Goal: Task Accomplishment & Management: Use online tool/utility

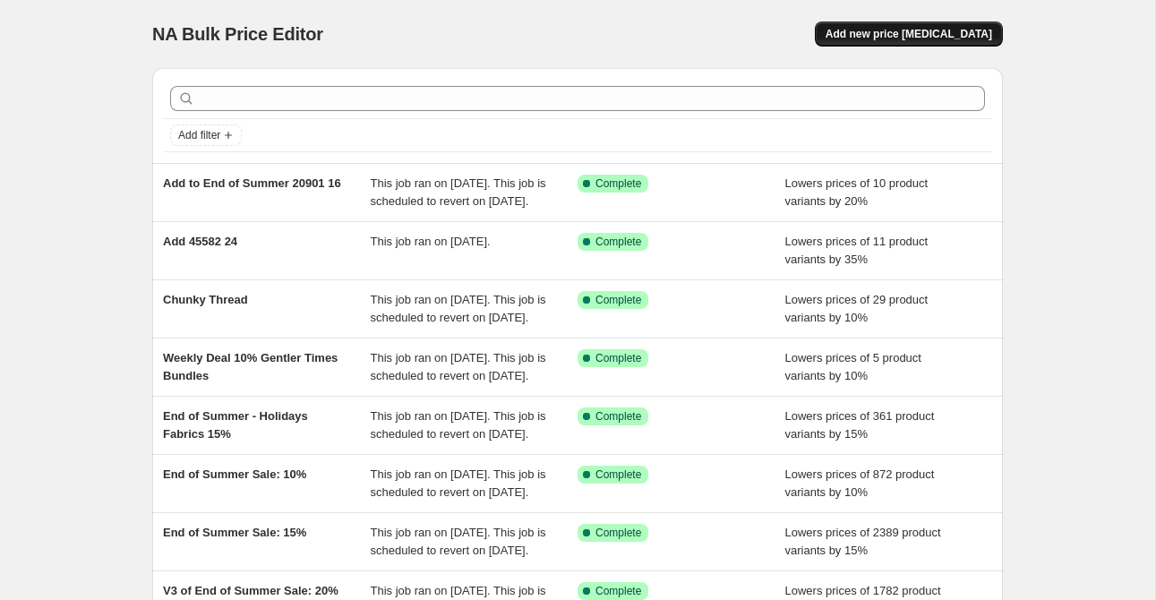
click at [952, 38] on span "Add new price [MEDICAL_DATA]" at bounding box center [909, 34] width 167 height 14
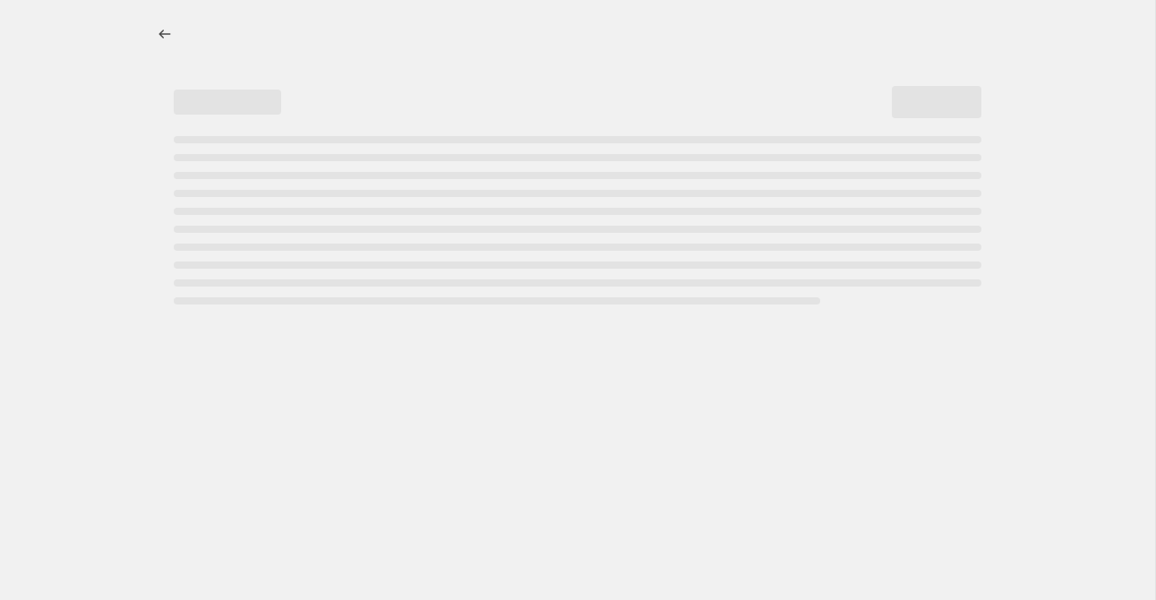
select select "percentage"
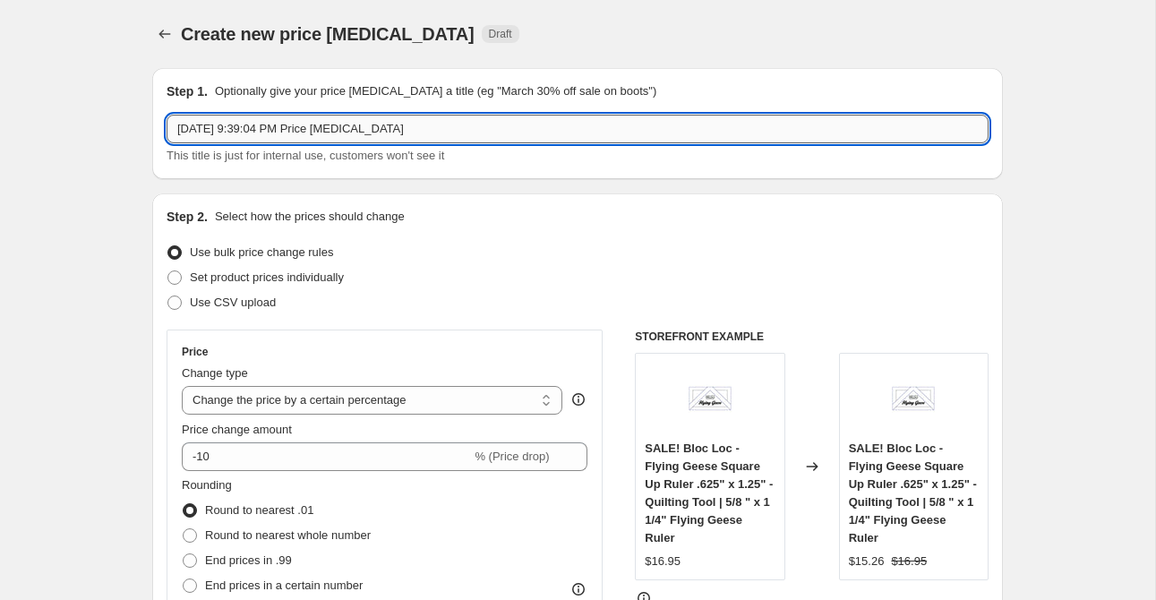
click at [435, 128] on input "[DATE] 9:39:04 PM Price [MEDICAL_DATA]" at bounding box center [578, 129] width 822 height 29
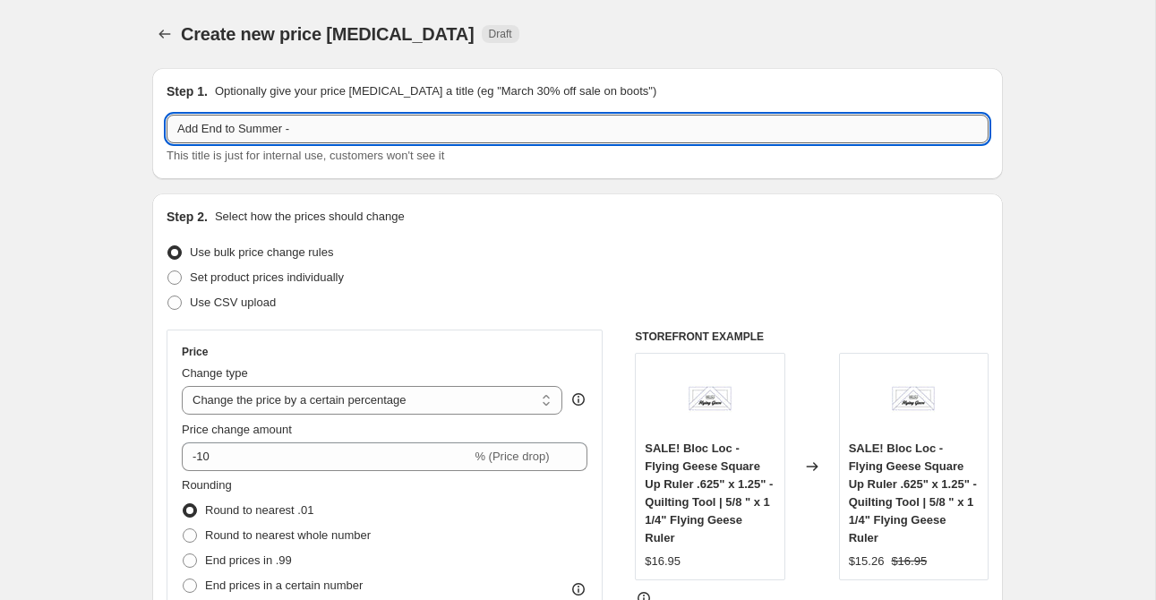
paste input "20907 16"
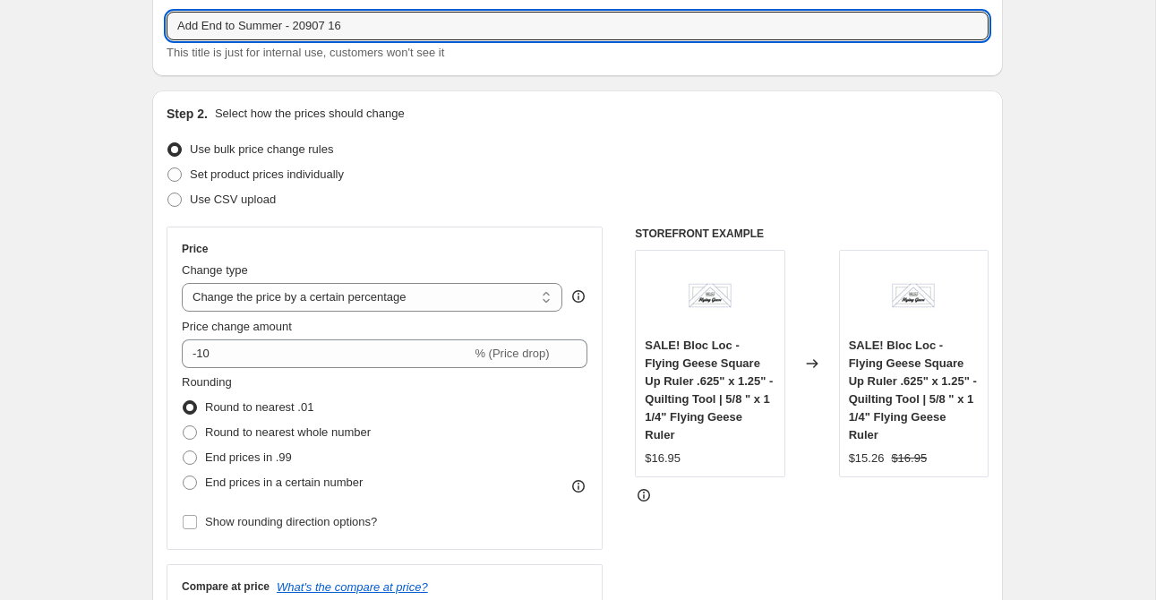
scroll to position [118, 0]
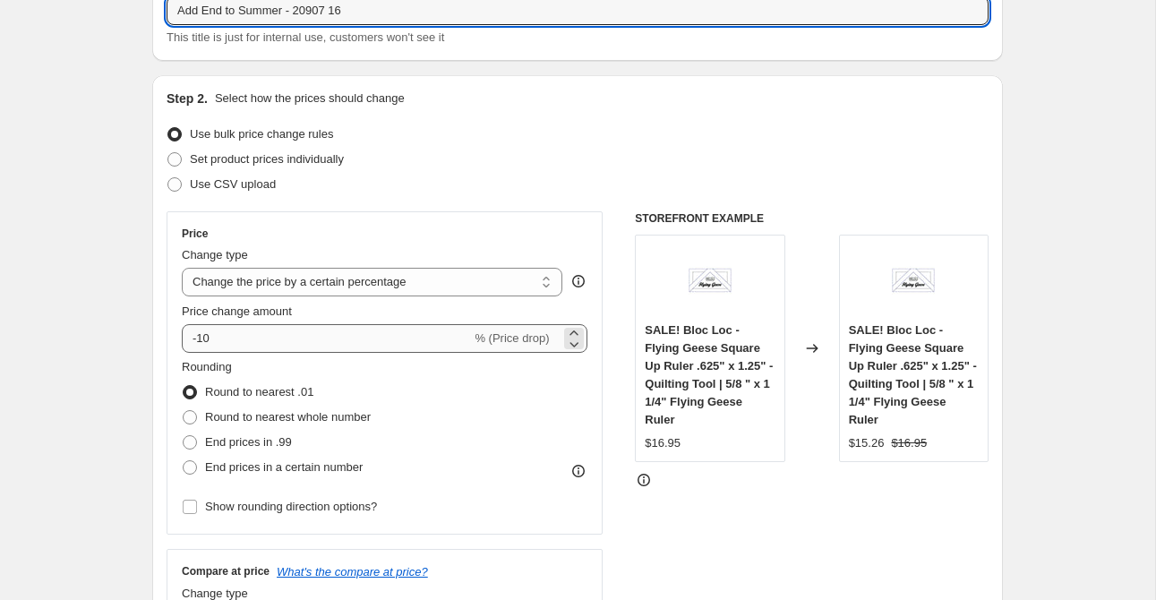
type input "Add End to Summer - 20907 16"
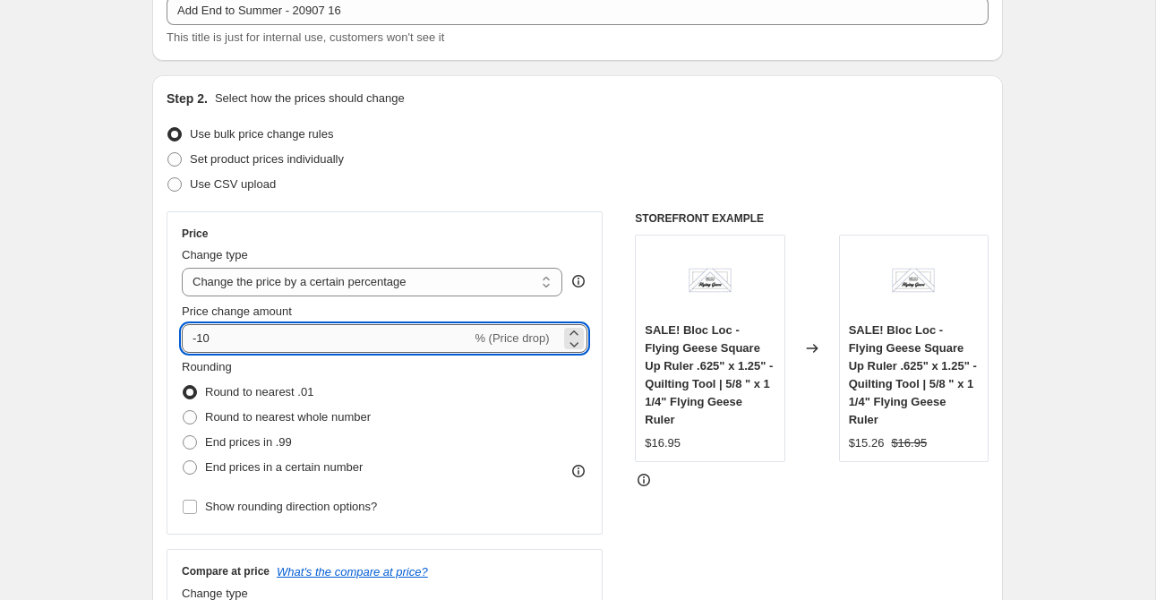
drag, startPoint x: 201, startPoint y: 342, endPoint x: 214, endPoint y: 341, distance: 13.5
click at [214, 341] on input "-10" at bounding box center [326, 338] width 289 height 29
type input "-20"
click at [499, 174] on div "Use CSV upload" at bounding box center [578, 184] width 822 height 25
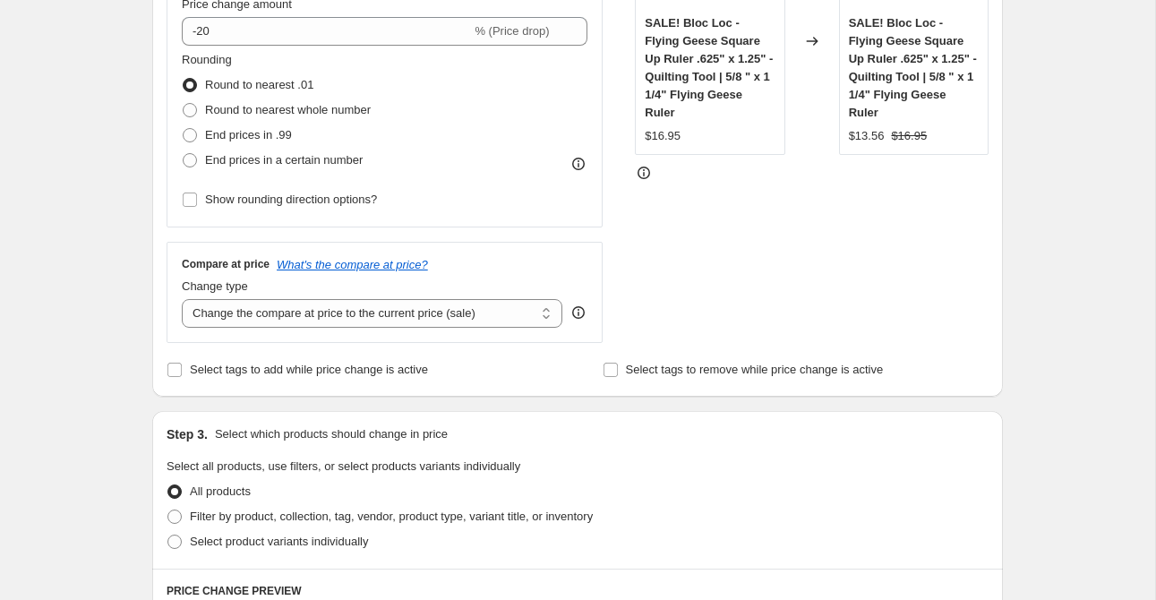
scroll to position [427, 0]
click at [269, 374] on span "Select tags to add while price change is active" at bounding box center [309, 367] width 238 height 13
click at [182, 374] on input "Select tags to add while price change is active" at bounding box center [174, 368] width 14 height 14
checkbox input "true"
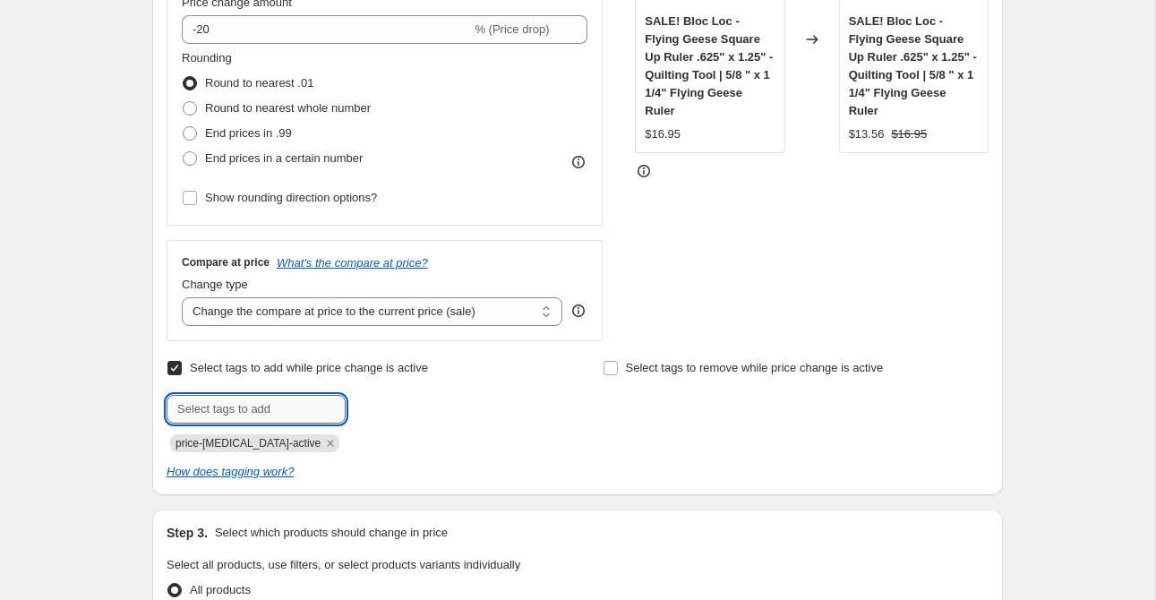
click at [318, 407] on input "text" at bounding box center [256, 409] width 179 height 29
type input "sale"
type input "end of summer"
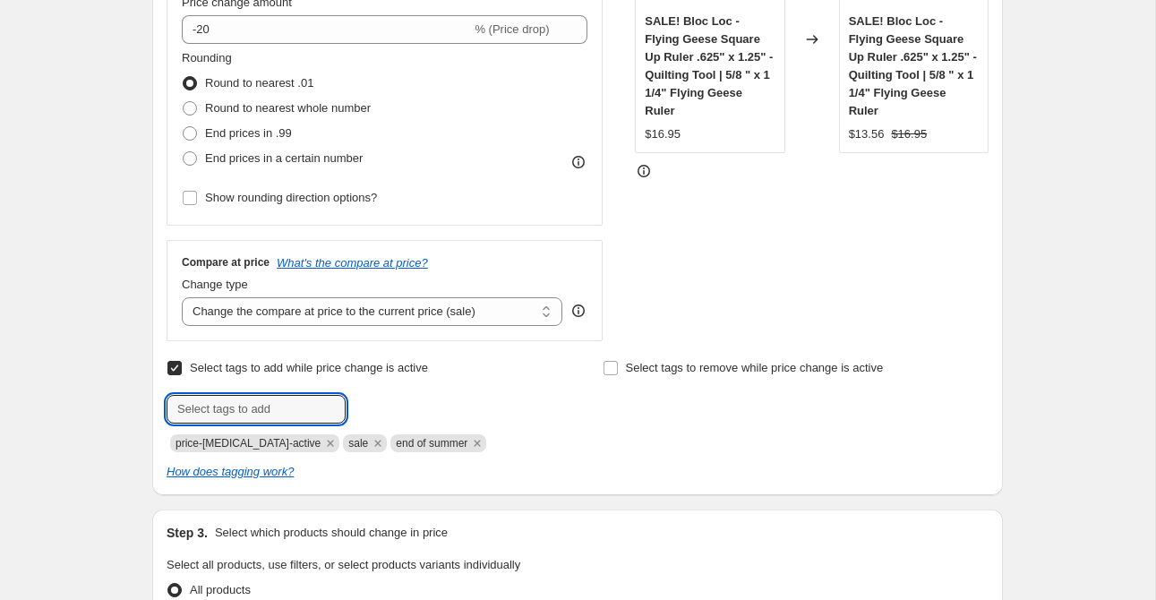
click at [610, 456] on div "Select tags to add while price change is active Submit price-[MEDICAL_DATA]-act…" at bounding box center [578, 418] width 822 height 125
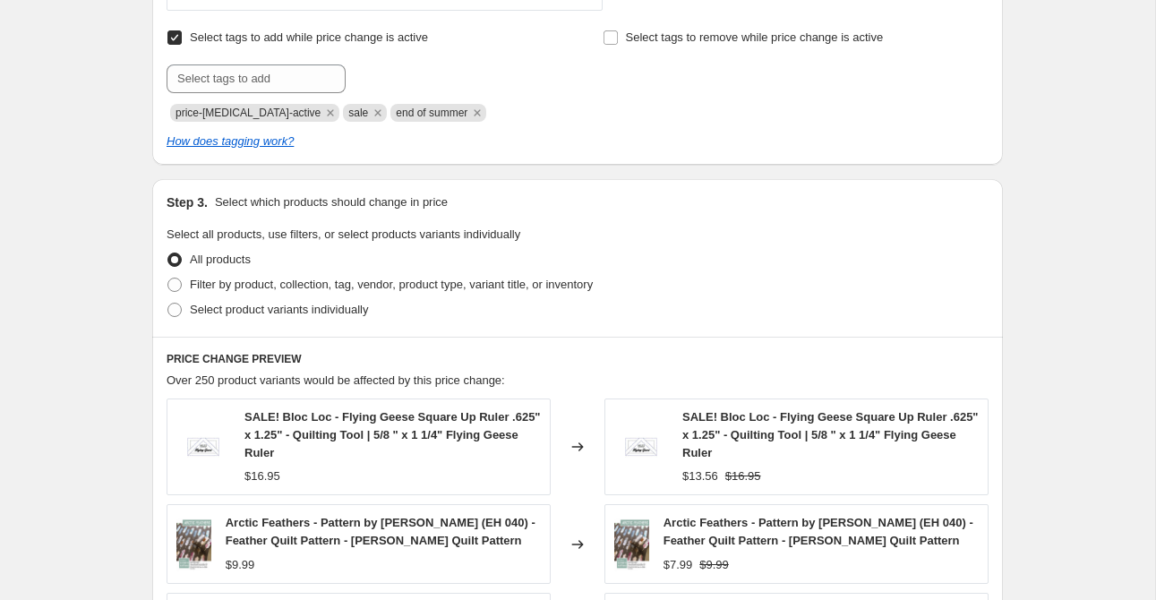
scroll to position [759, 0]
click at [244, 305] on span "Select product variants individually" at bounding box center [279, 308] width 178 height 13
click at [168, 303] on input "Select product variants individually" at bounding box center [167, 302] width 1 height 1
radio input "true"
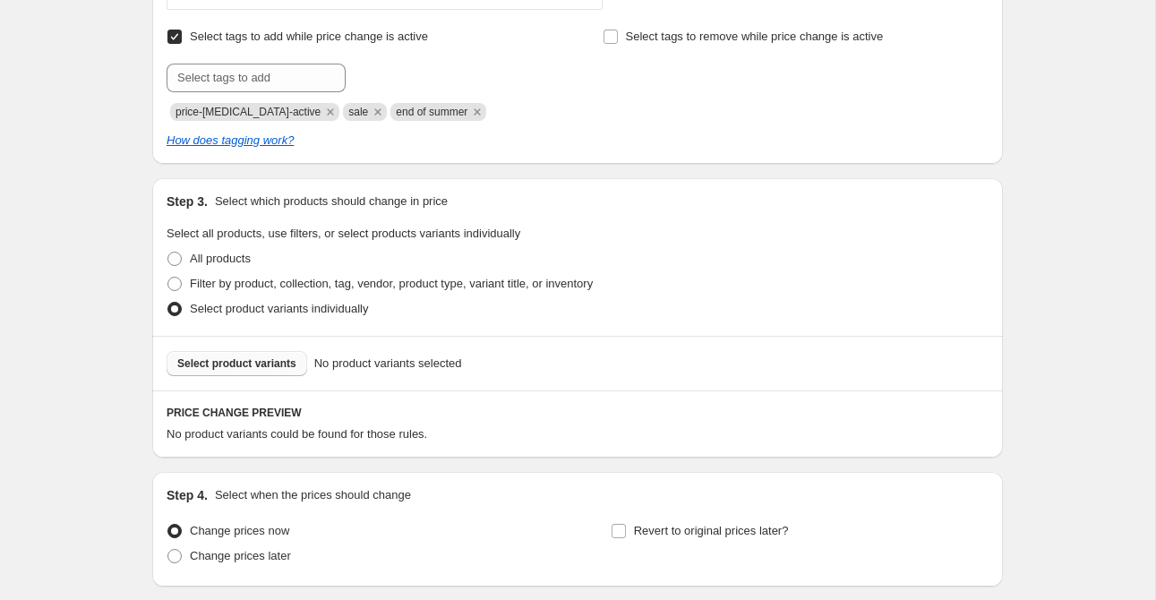
click at [251, 361] on span "Select product variants" at bounding box center [236, 363] width 119 height 14
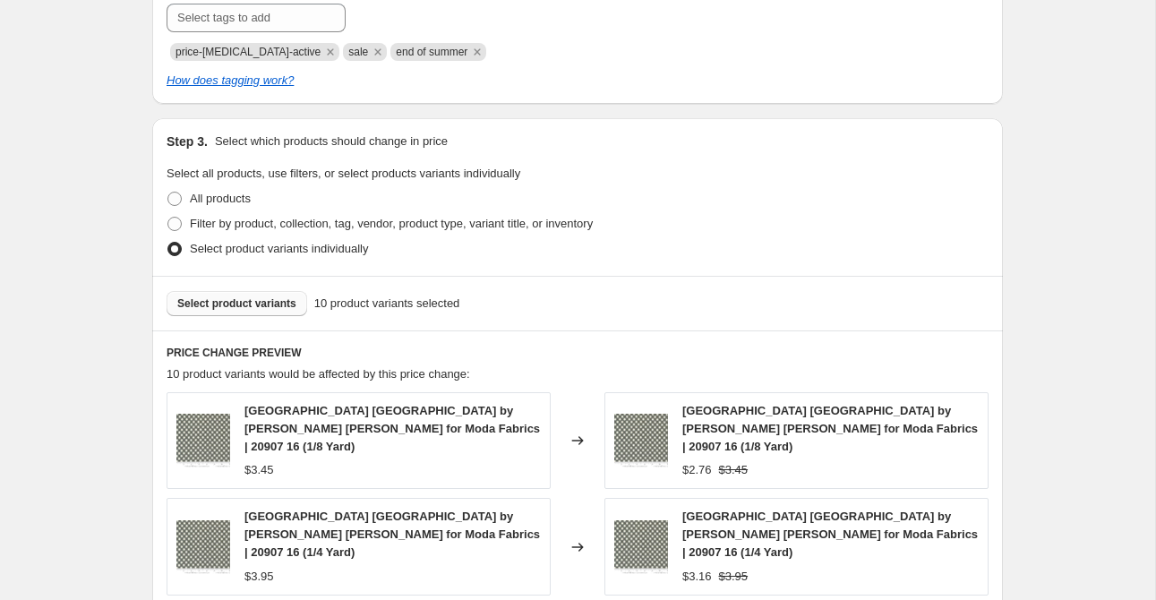
scroll to position [1464, 0]
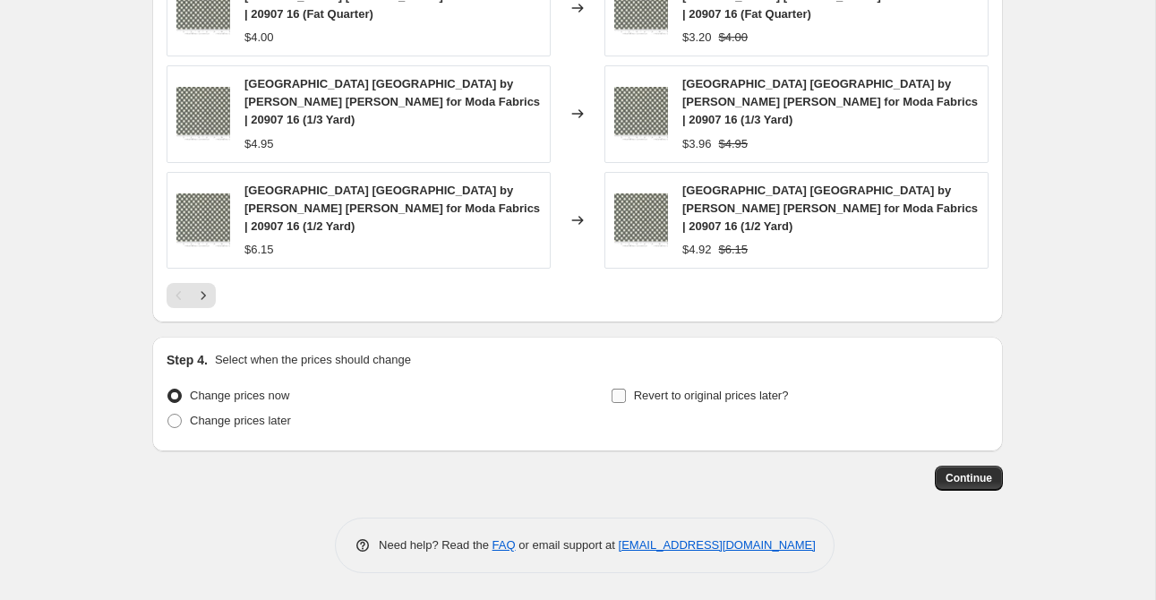
click at [676, 389] on span "Revert to original prices later?" at bounding box center [711, 395] width 155 height 13
click at [626, 389] on input "Revert to original prices later?" at bounding box center [619, 396] width 14 height 14
checkbox input "true"
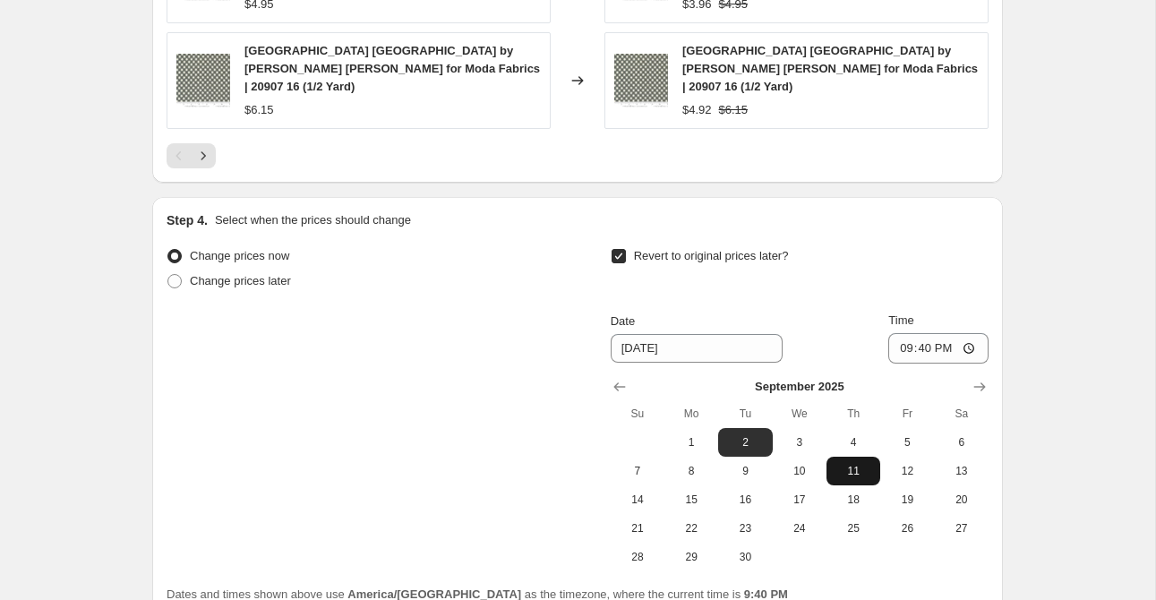
scroll to position [1619, 0]
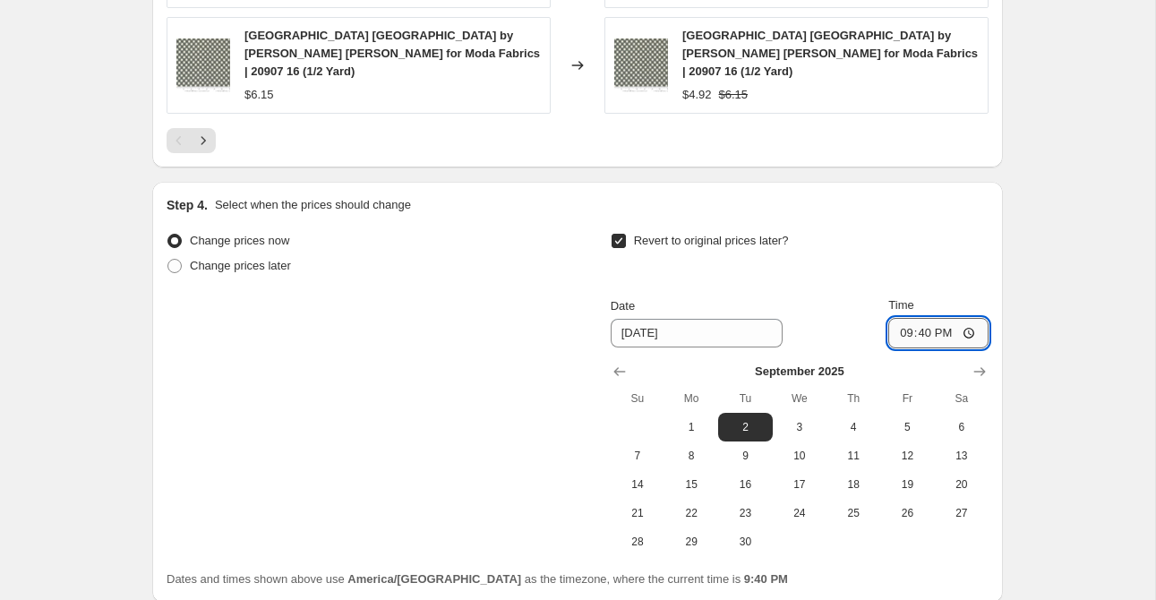
click at [891, 331] on input "21:40" at bounding box center [939, 333] width 100 height 30
type input "23:59"
click at [845, 296] on div "Date [DATE] Time 23:59" at bounding box center [800, 322] width 378 height 52
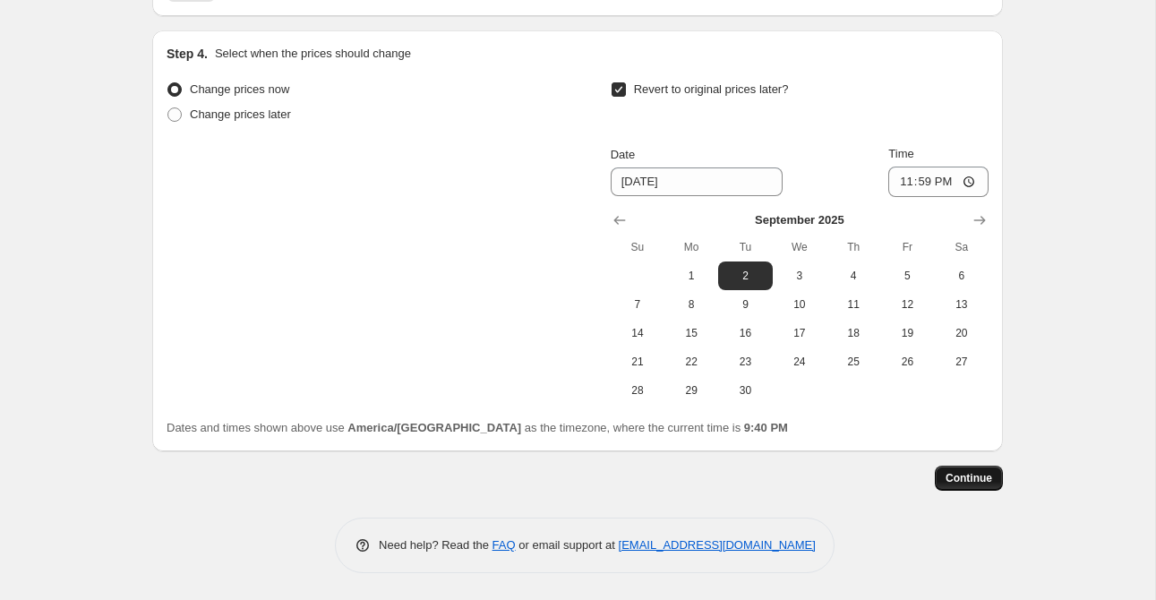
click at [969, 485] on button "Continue" at bounding box center [969, 478] width 68 height 25
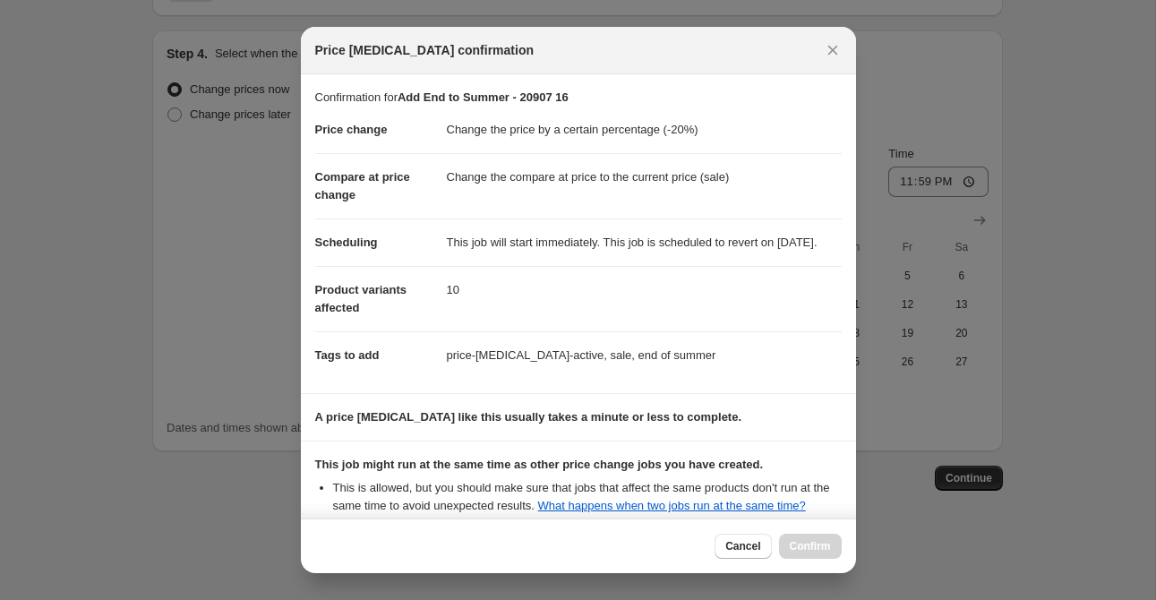
scroll to position [237, 0]
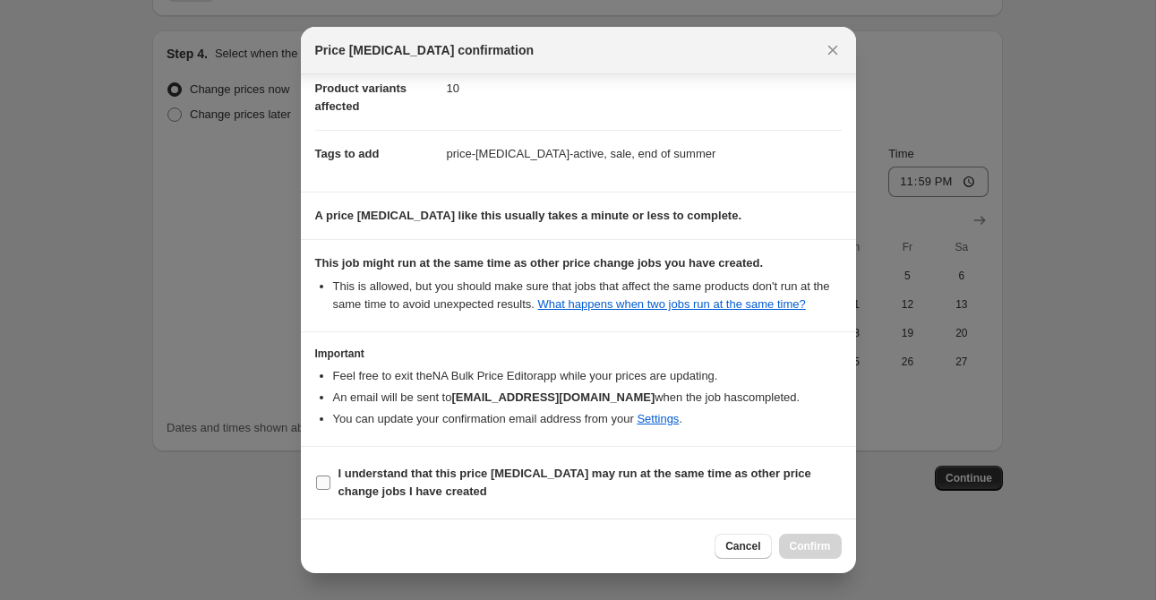
click at [394, 480] on b "I understand that this price [MEDICAL_DATA] may run at the same time as other p…" at bounding box center [575, 482] width 473 height 31
click at [331, 480] on input "I understand that this price [MEDICAL_DATA] may run at the same time as other p…" at bounding box center [323, 483] width 14 height 14
checkbox input "true"
click at [793, 538] on button "Confirm" at bounding box center [810, 546] width 63 height 25
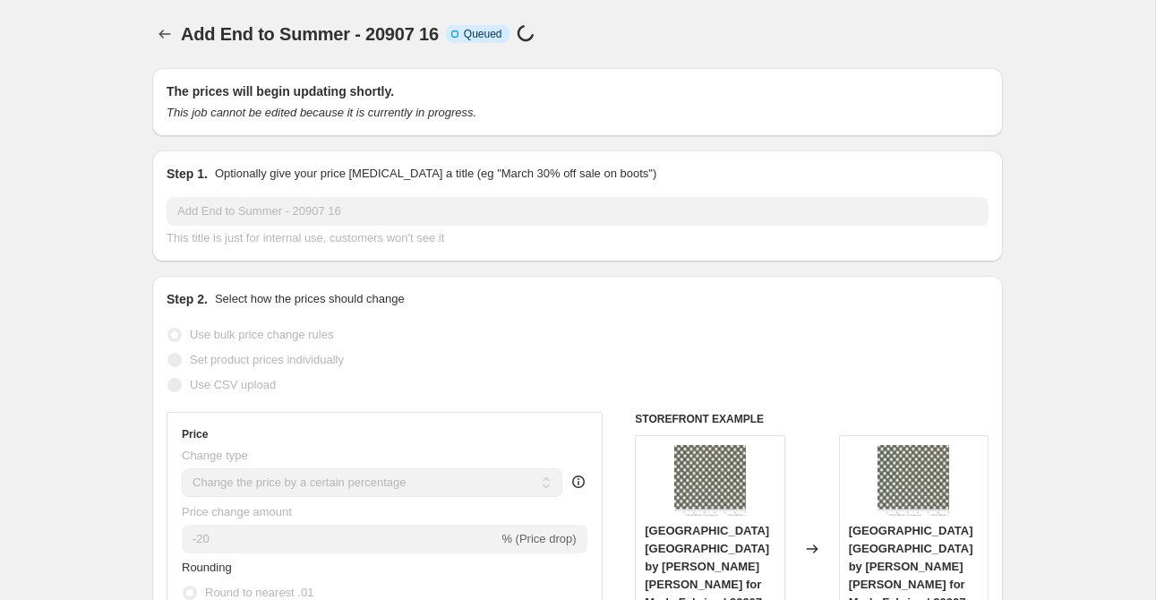
select select "percentage"
